Goal: Task Accomplishment & Management: Use online tool/utility

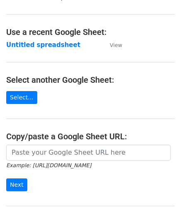
scroll to position [42, 0]
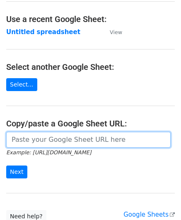
click at [36, 138] on input "url" at bounding box center [88, 140] width 165 height 16
paste input "[URL][DOMAIN_NAME]"
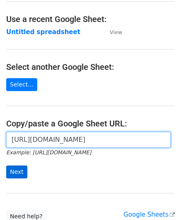
type input "[URL][DOMAIN_NAME]"
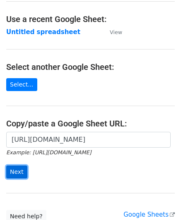
scroll to position [0, 0]
click at [16, 168] on input "Next" at bounding box center [16, 171] width 21 height 13
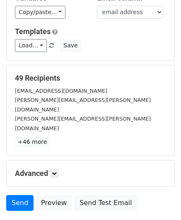
scroll to position [77, 0]
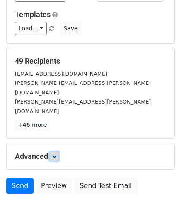
click at [57, 154] on icon at bounding box center [54, 156] width 5 height 5
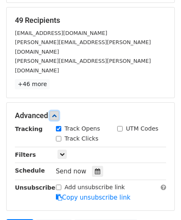
scroll to position [119, 0]
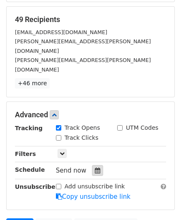
click at [92, 165] on div at bounding box center [97, 170] width 11 height 11
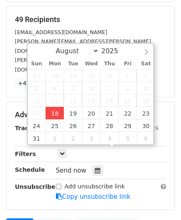
type input "2025-08-18 12:00"
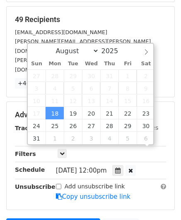
scroll to position [0, 0]
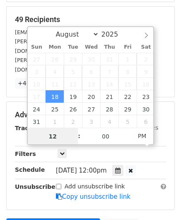
type input "2"
click at [25, 133] on body "New Campaign Daily emails left: 50 Google Sheet: Untitled spreadsheet Variables…" at bounding box center [90, 89] width 181 height 404
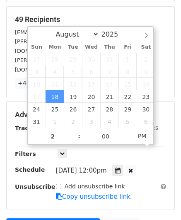
type input "2025-08-18 14:00"
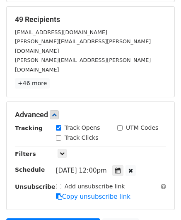
scroll to position [163, 0]
